Goal: Task Accomplishment & Management: Use online tool/utility

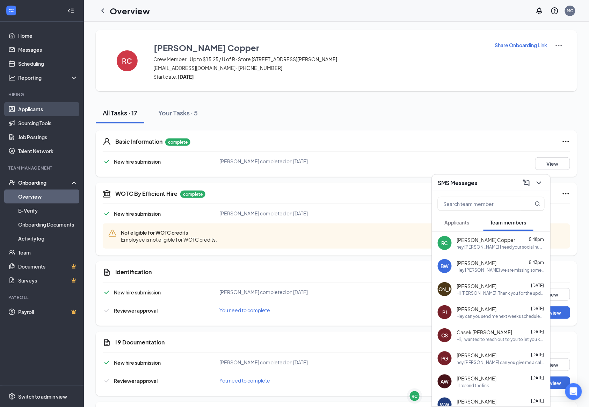
click at [41, 108] on link "Applicants" at bounding box center [48, 109] width 60 height 14
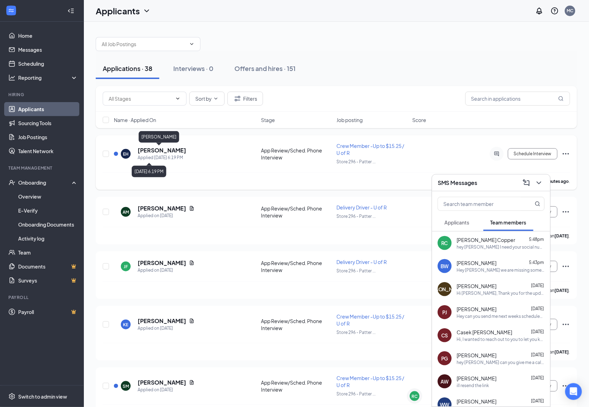
click at [146, 149] on h5 "[PERSON_NAME]" at bounding box center [162, 150] width 49 height 8
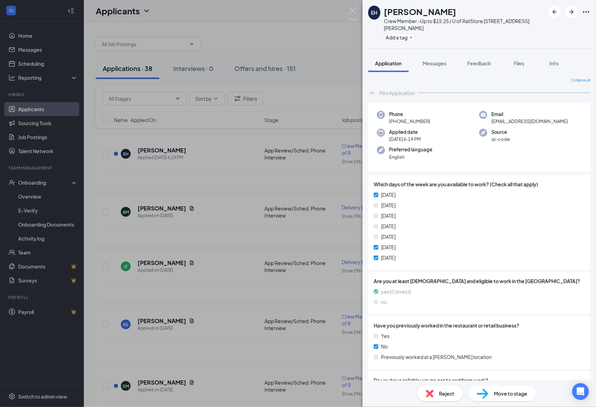
click at [305, 88] on div "EH [PERSON_NAME] Crew Member -Up to $15.25 / U of R at Store [STREET_ADDRESS][P…" at bounding box center [298, 203] width 596 height 407
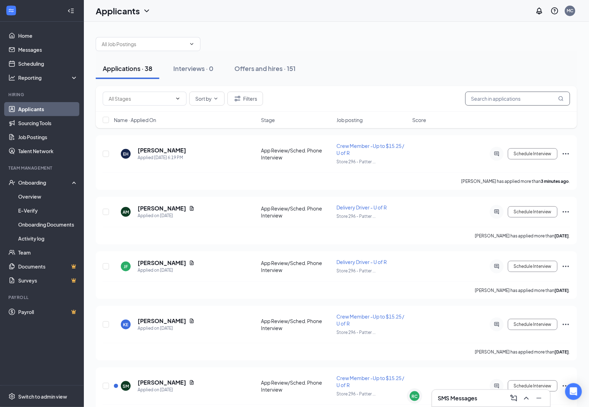
click at [498, 100] on input "text" at bounding box center [518, 99] width 105 height 14
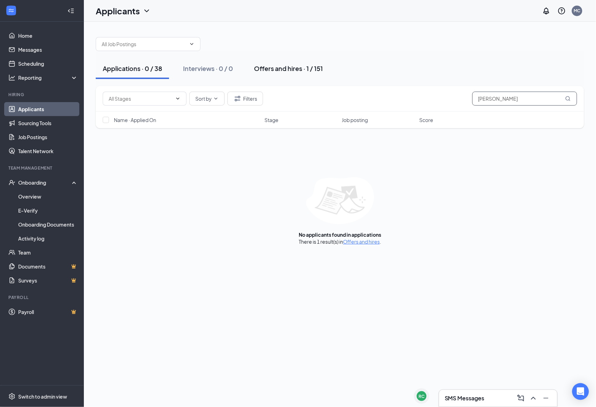
type input "[PERSON_NAME]"
click at [298, 69] on div "Offers and hires · 1 / 151" at bounding box center [288, 68] width 69 height 9
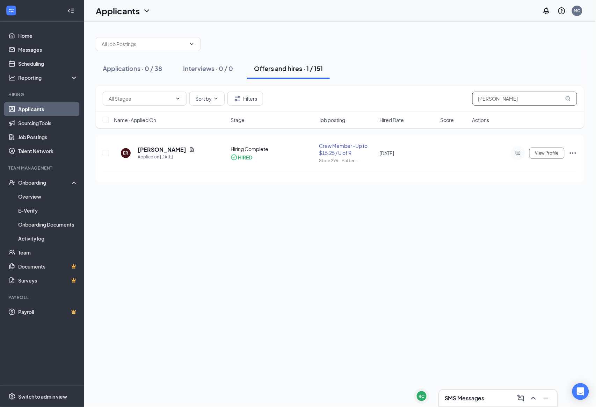
drag, startPoint x: 492, startPoint y: 98, endPoint x: 409, endPoint y: 98, distance: 83.5
click at [409, 98] on div "Sort by Filters [PERSON_NAME]" at bounding box center [340, 99] width 475 height 14
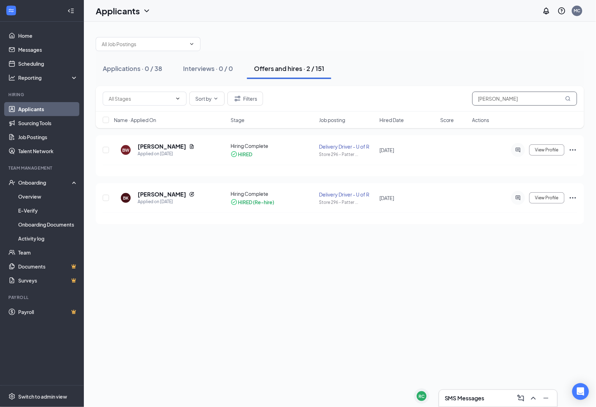
type input "[PERSON_NAME]"
click at [525, 107] on div "Sort by Filters [PERSON_NAME]" at bounding box center [340, 99] width 489 height 26
drag, startPoint x: 519, startPoint y: 101, endPoint x: 434, endPoint y: 103, distance: 85.7
click at [439, 98] on div "Sort by Filters [PERSON_NAME]" at bounding box center [340, 99] width 475 height 14
